Goal: Task Accomplishment & Management: Complete application form

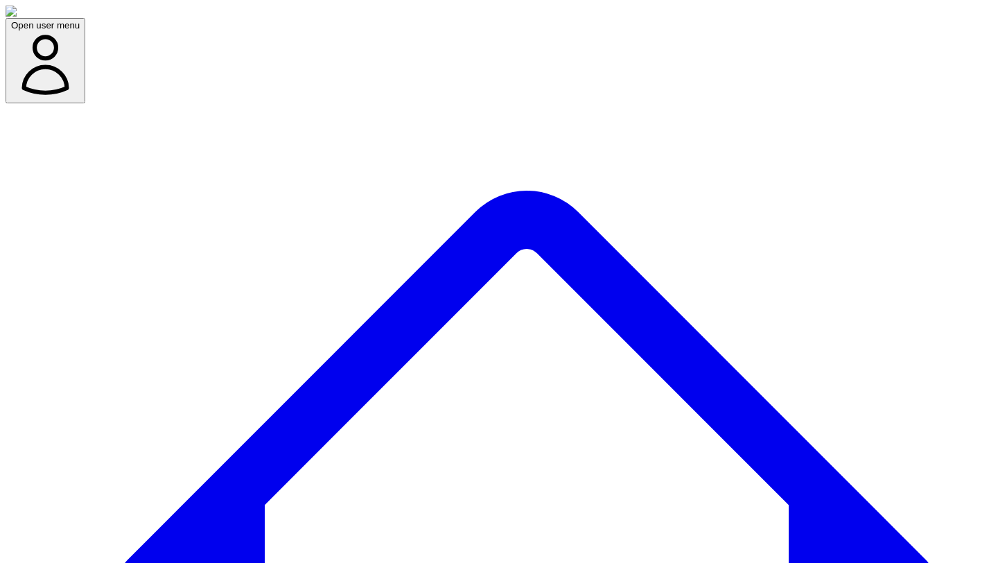
scroll to position [29, 0]
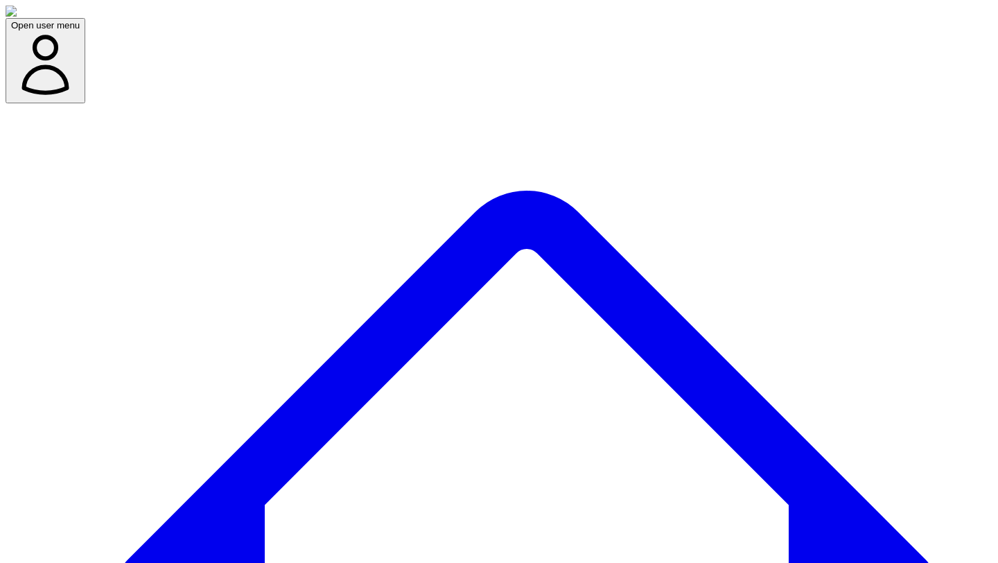
scroll to position [186, 0]
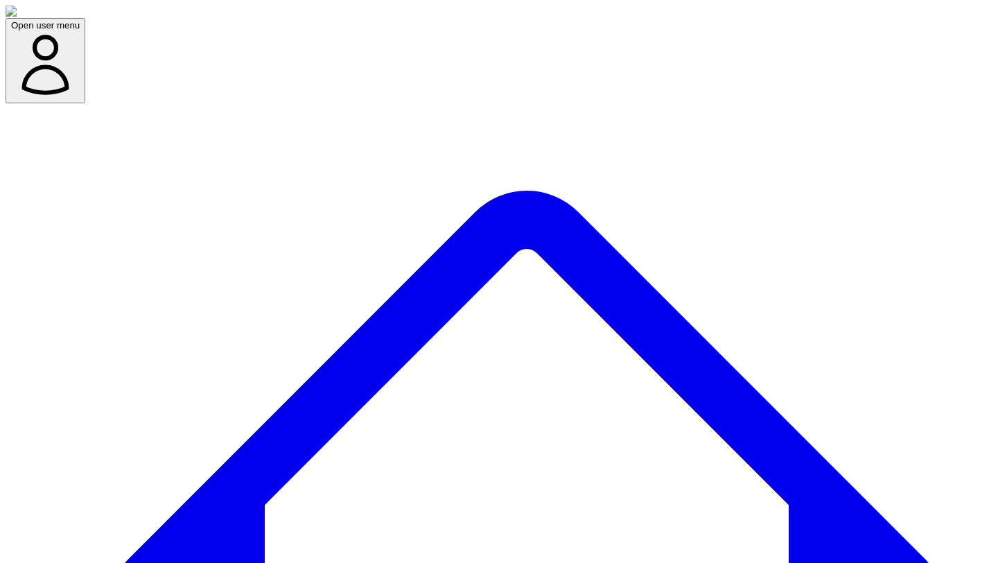
scroll to position [186, 0]
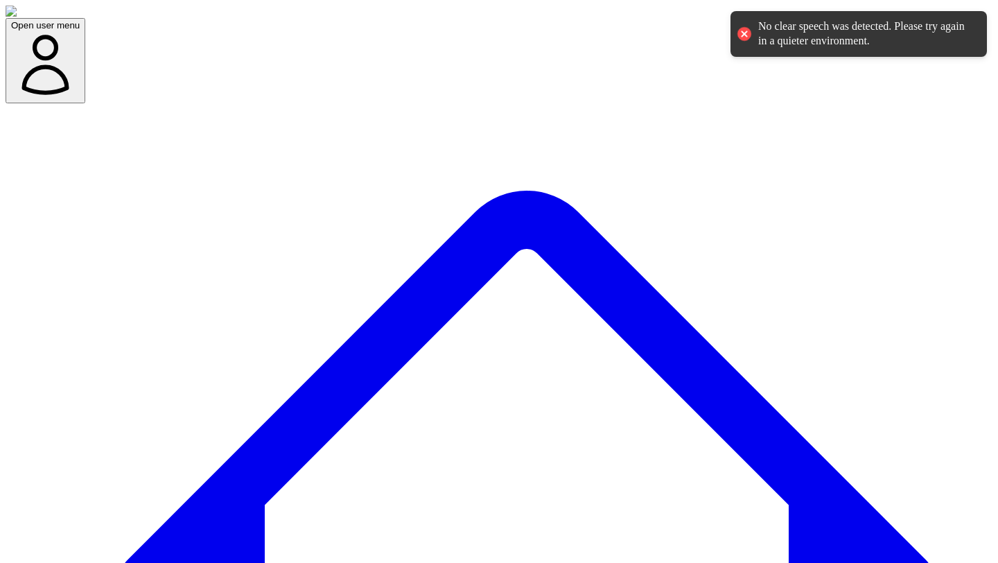
scroll to position [280, 0]
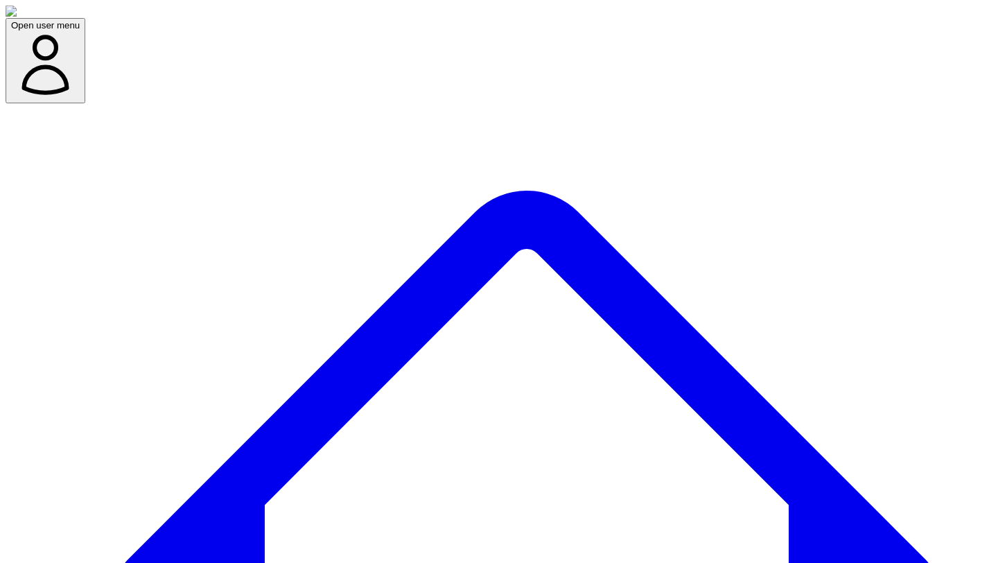
scroll to position [452, 0]
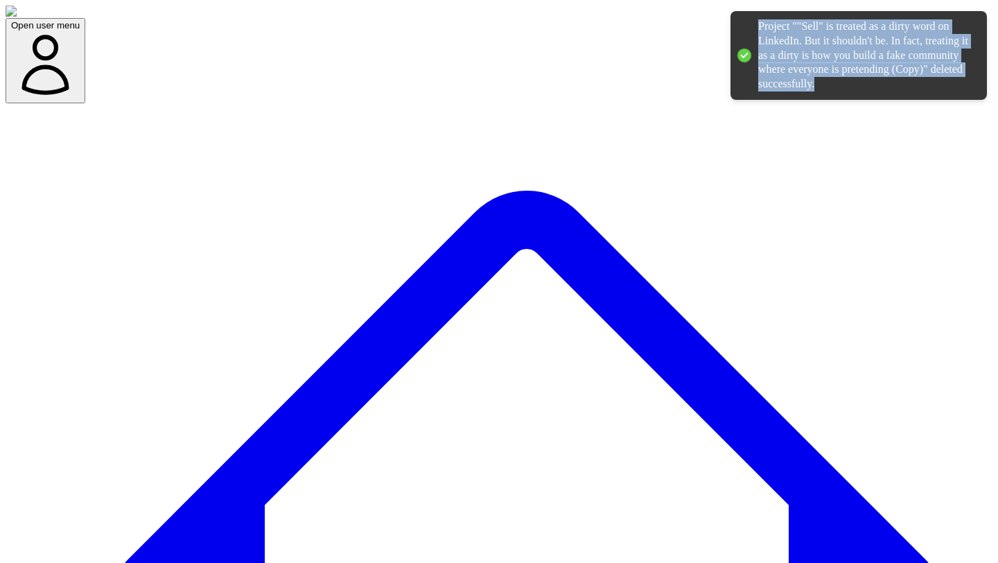
drag, startPoint x: 774, startPoint y: 26, endPoint x: 887, endPoint y: 107, distance: 140.1
click at [887, 100] on div "Project ""Sell" is treated as a dirty word on LinkedIn. But it shouldn't be. In…" at bounding box center [859, 55] width 256 height 89
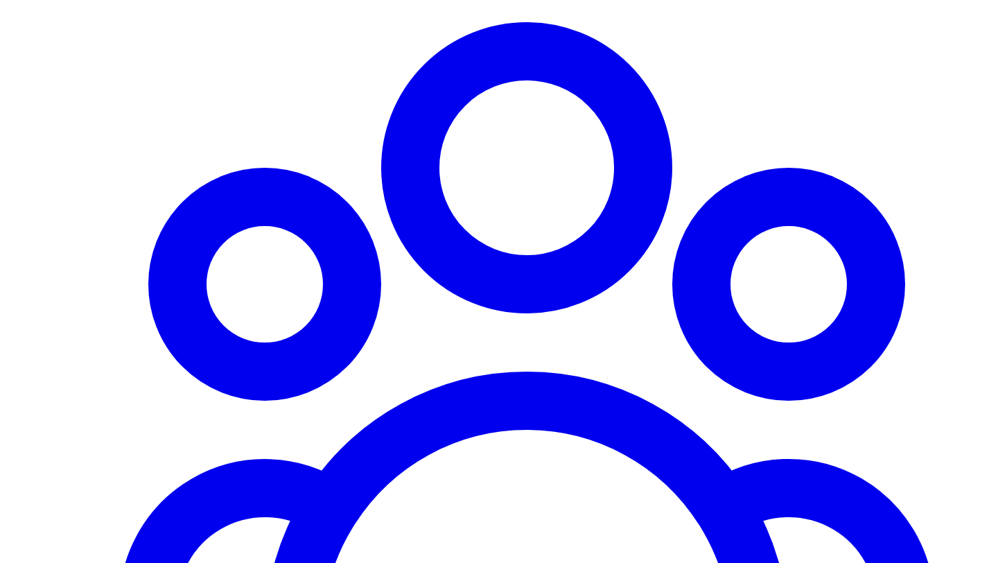
scroll to position [1187, 0]
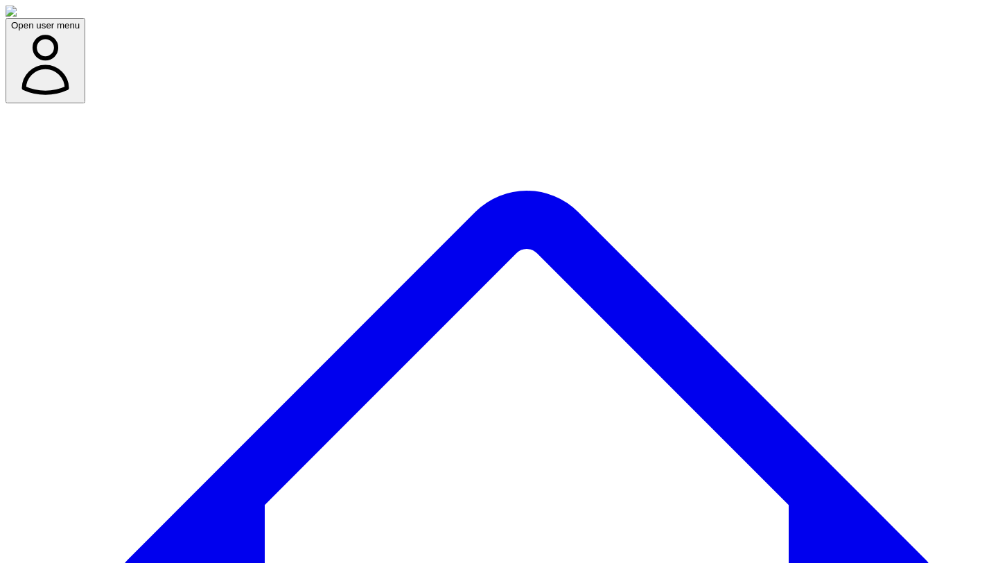
scroll to position [11, 0]
